Goal: Find specific page/section: Find specific page/section

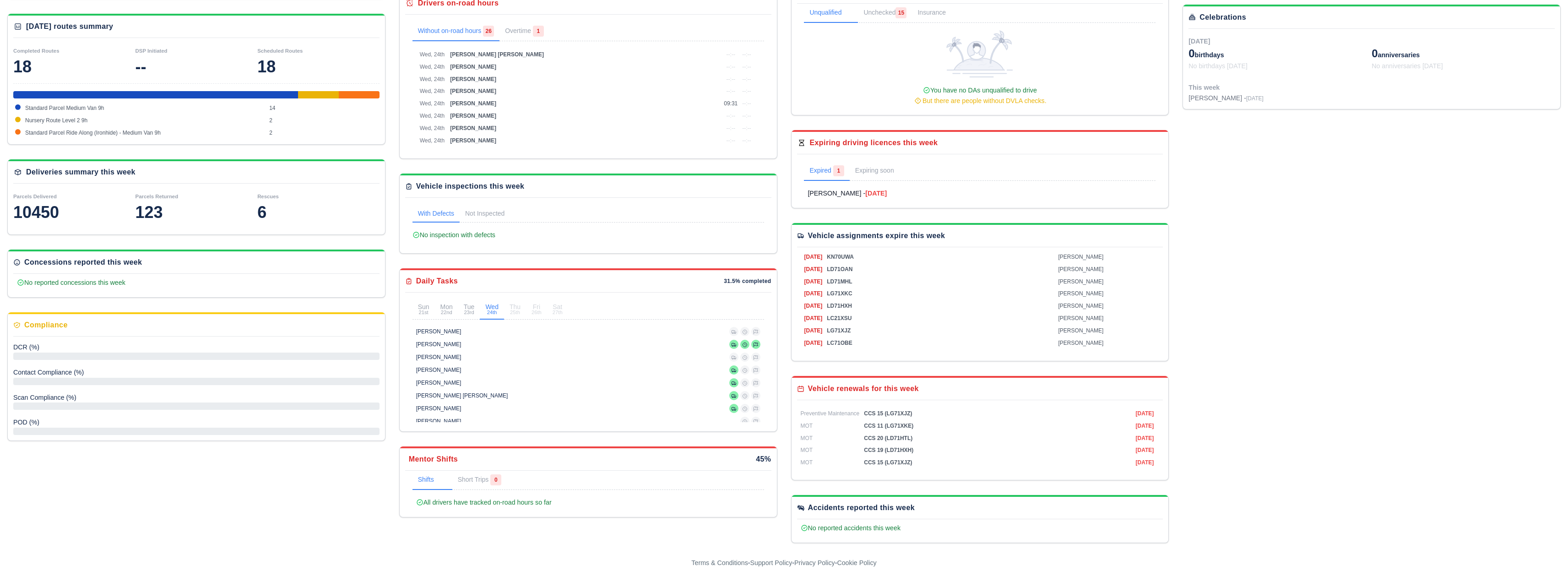
scroll to position [188, 0]
click at [466, 309] on small "23rd" at bounding box center [469, 311] width 11 height 5
click at [490, 307] on div "Wed 24th" at bounding box center [492, 308] width 13 height 12
click at [479, 212] on link "Not Inspected" at bounding box center [485, 213] width 50 height 17
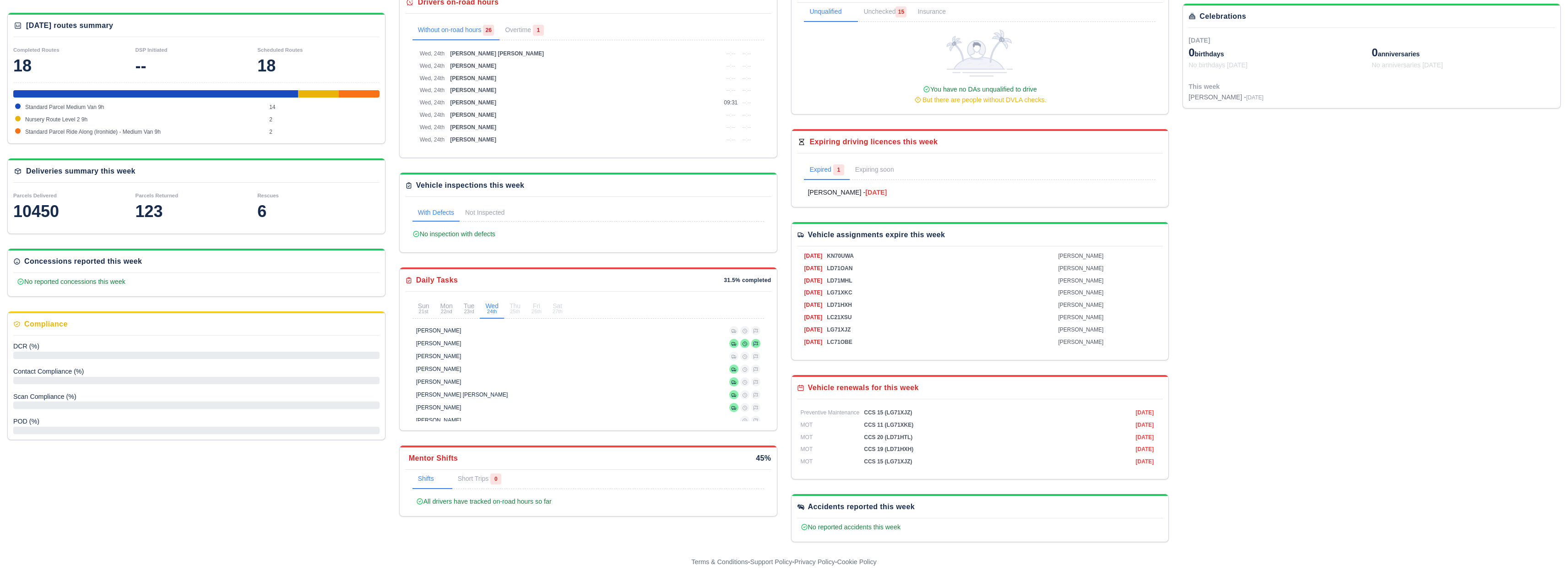
click at [440, 213] on link "With Defects" at bounding box center [436, 213] width 47 height 17
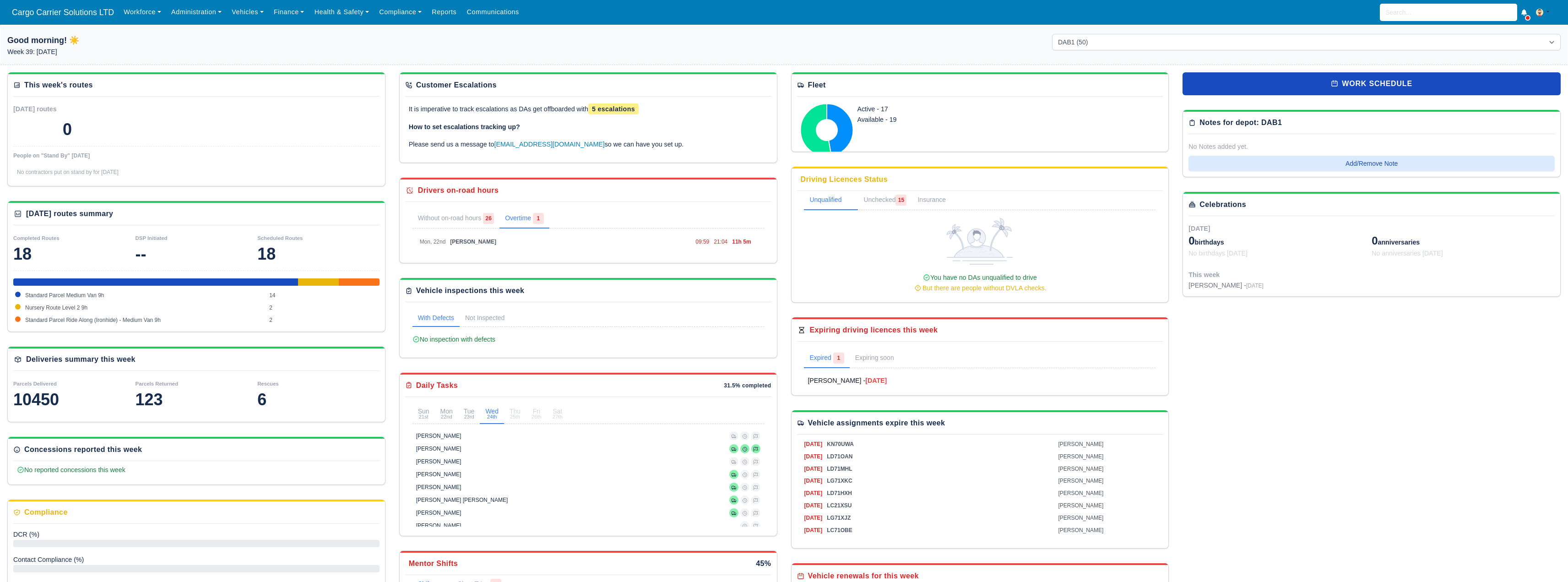
click at [522, 221] on link "Overtime 1" at bounding box center [525, 218] width 50 height 19
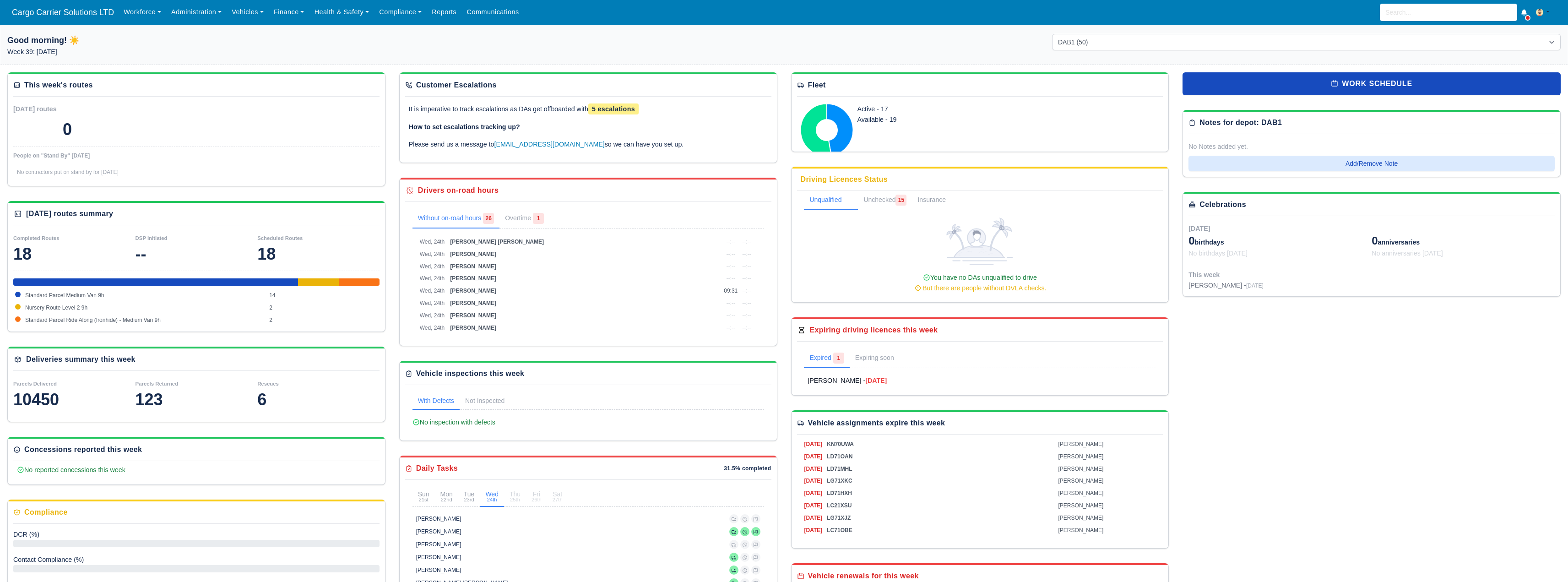
click at [463, 223] on link "Without on-road hours 26" at bounding box center [456, 218] width 87 height 19
click at [1430, 9] on input "search" at bounding box center [1448, 12] width 138 height 17
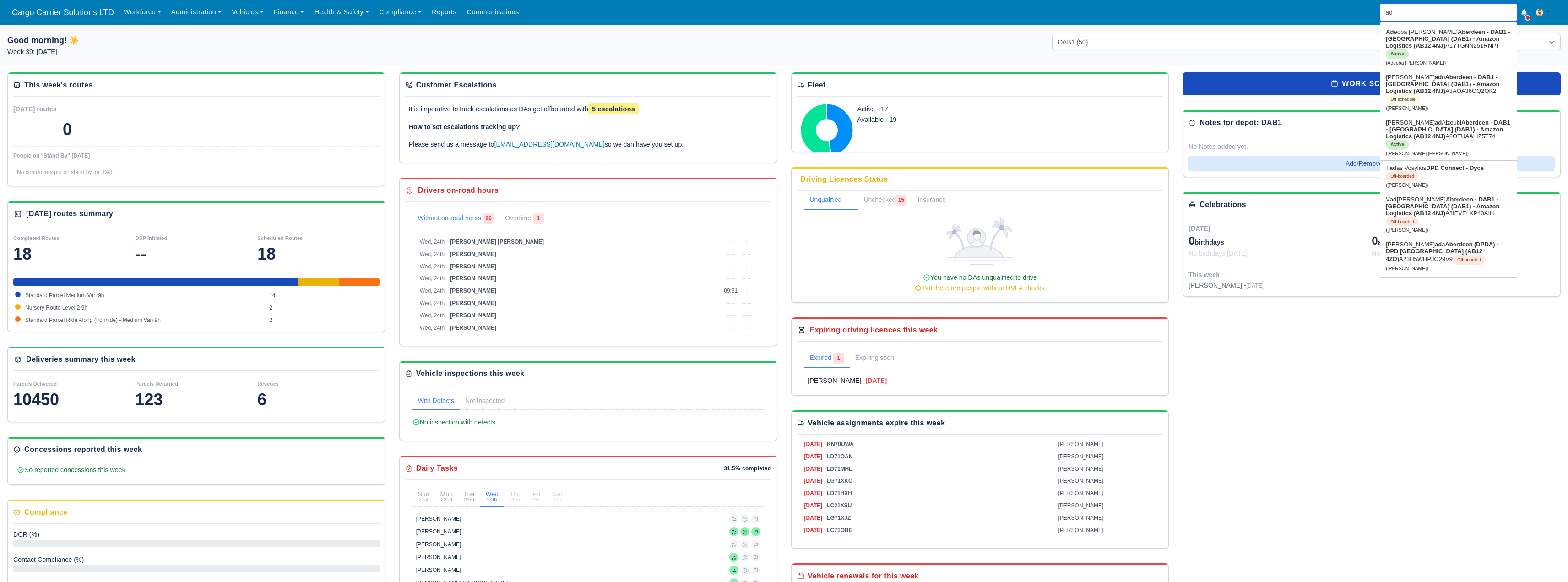
type input "ade"
type input "adeoba Daniel Obawole"
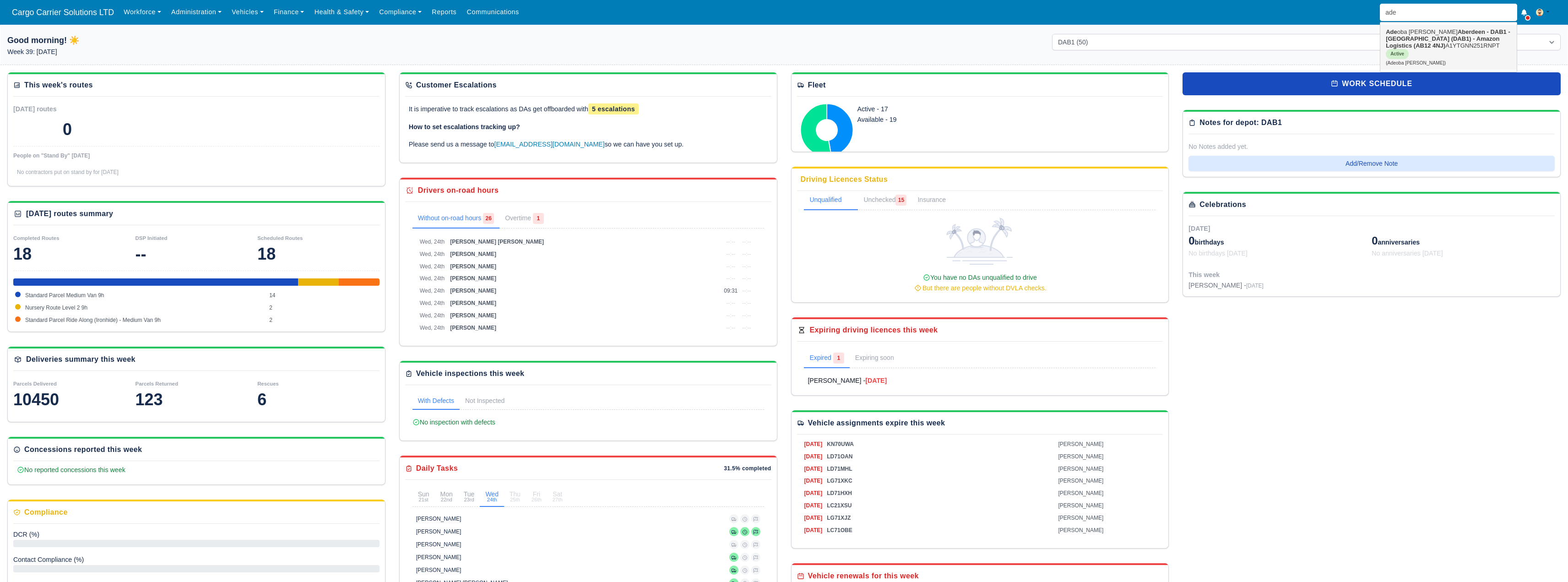
click at [1426, 40] on strong "Aberdeen - DAB1 - [GEOGRAPHIC_DATA] (DAB1) - Amazon Logistics (AB12 4NJ)" at bounding box center [1448, 39] width 125 height 21
type input "Adeoba [PERSON_NAME]"
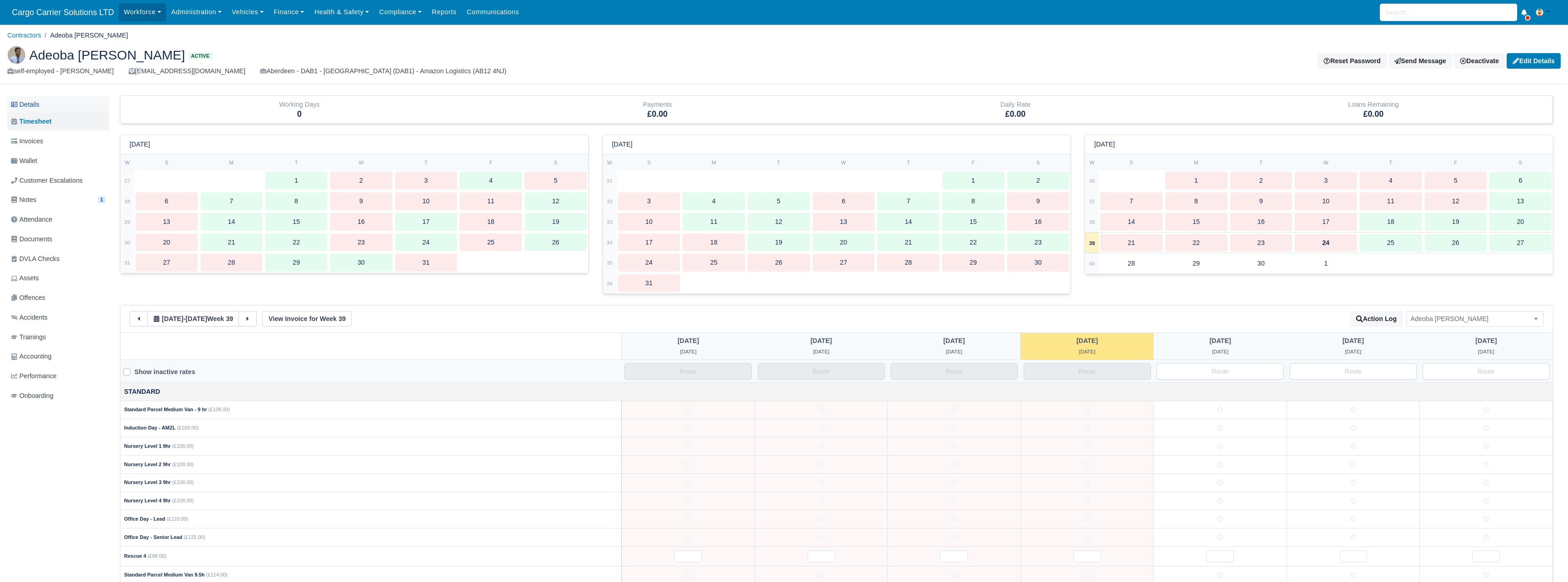
click at [39, 106] on link "Details" at bounding box center [58, 105] width 101 height 17
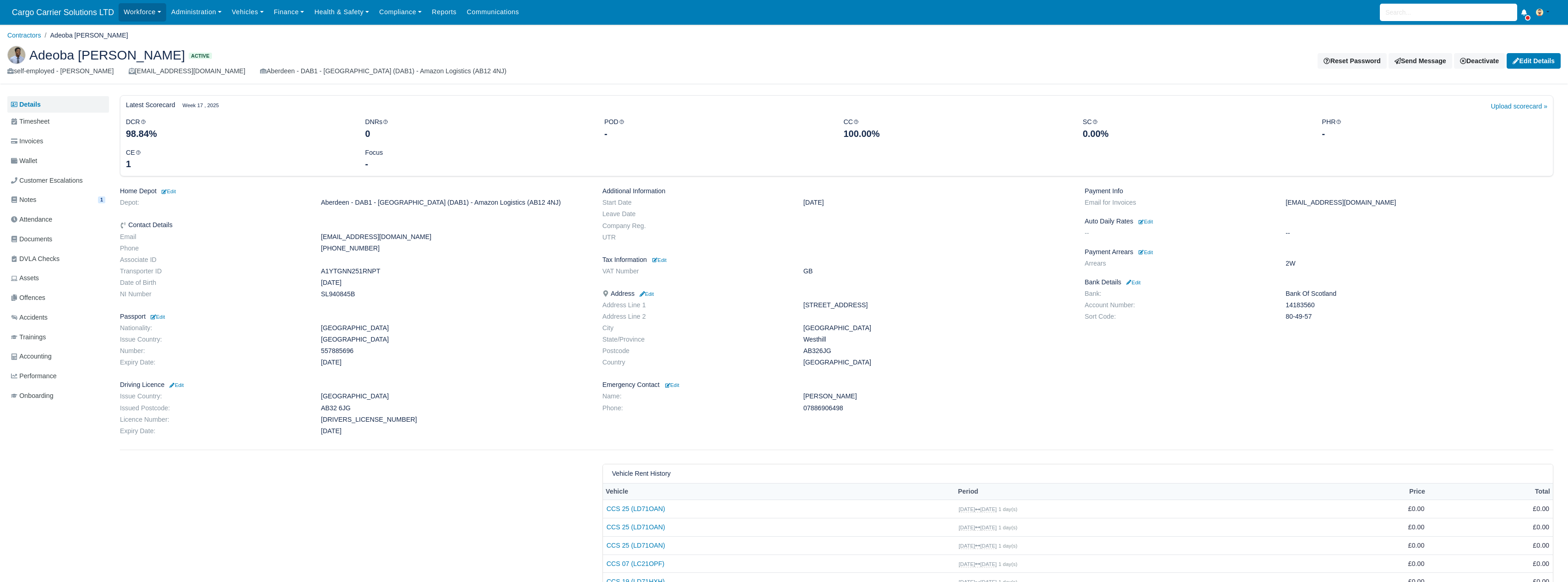
click at [18, 54] on img at bounding box center [17, 55] width 18 height 18
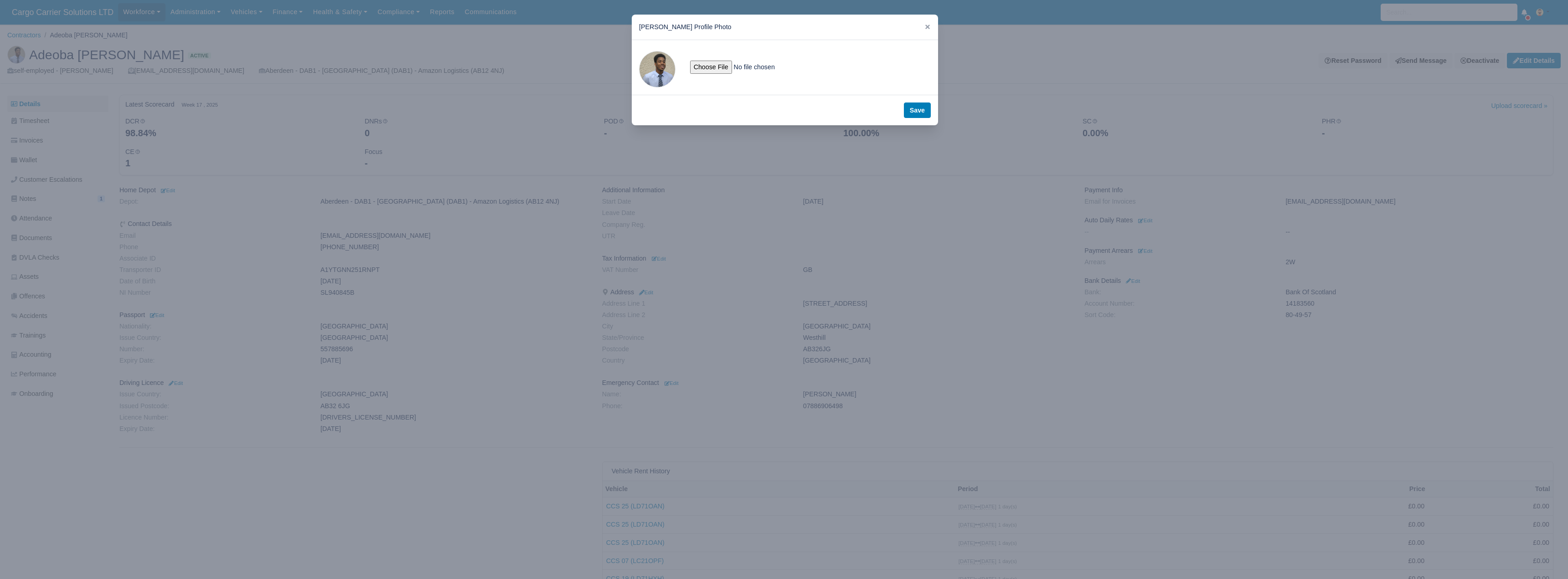
click at [647, 75] on span at bounding box center [657, 69] width 37 height 36
click at [927, 26] on icon at bounding box center [928, 27] width 6 height 6
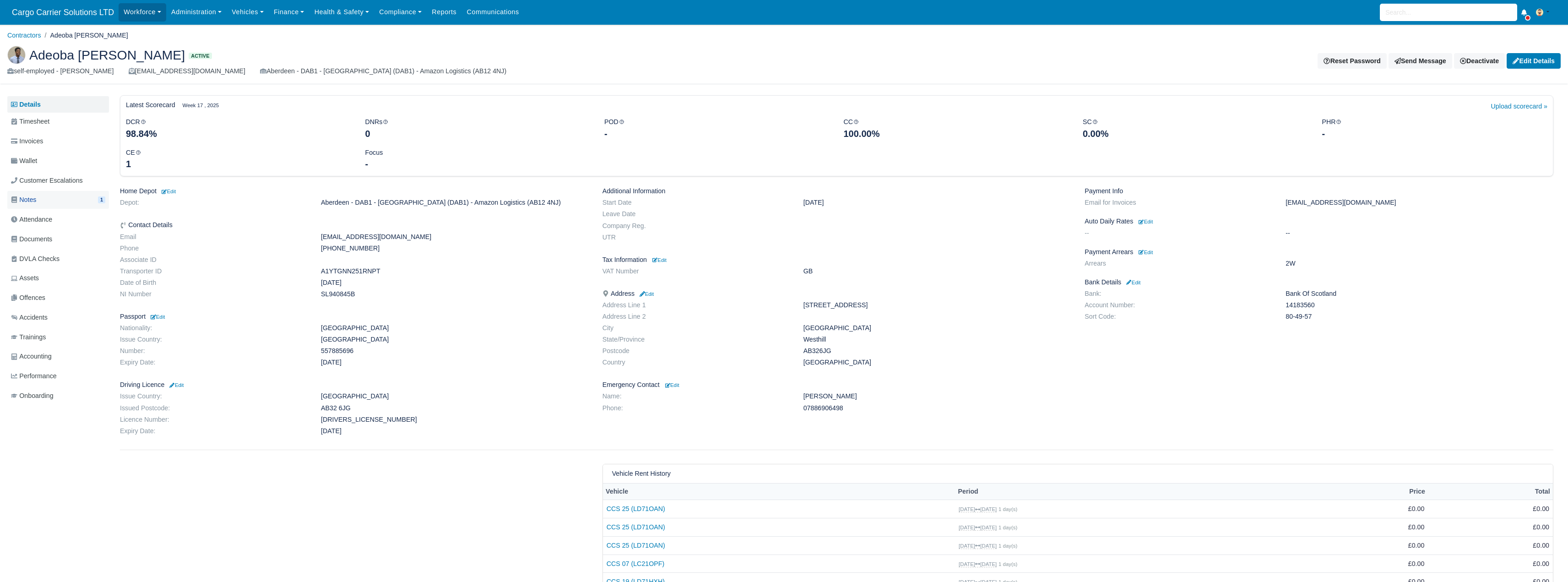
click at [82, 196] on link "Notes 1" at bounding box center [58, 199] width 101 height 18
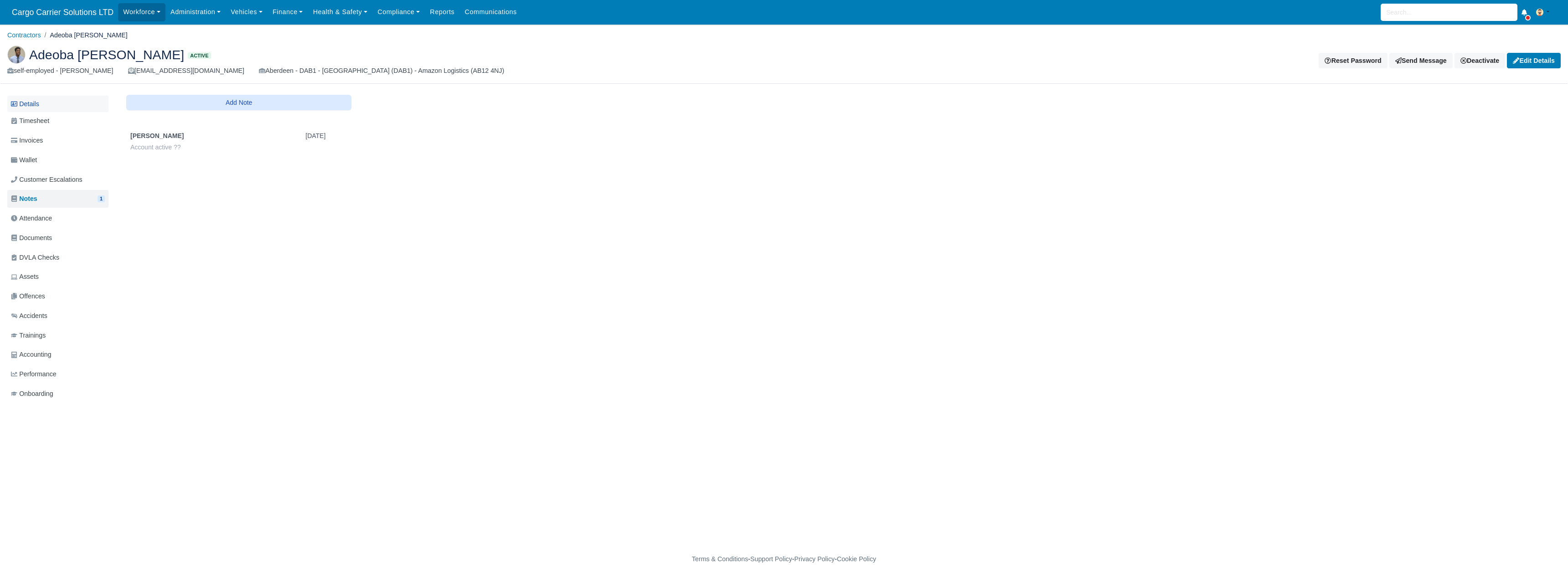
click at [48, 95] on link "Details" at bounding box center [58, 104] width 101 height 17
